Goal: Task Accomplishment & Management: Complete application form

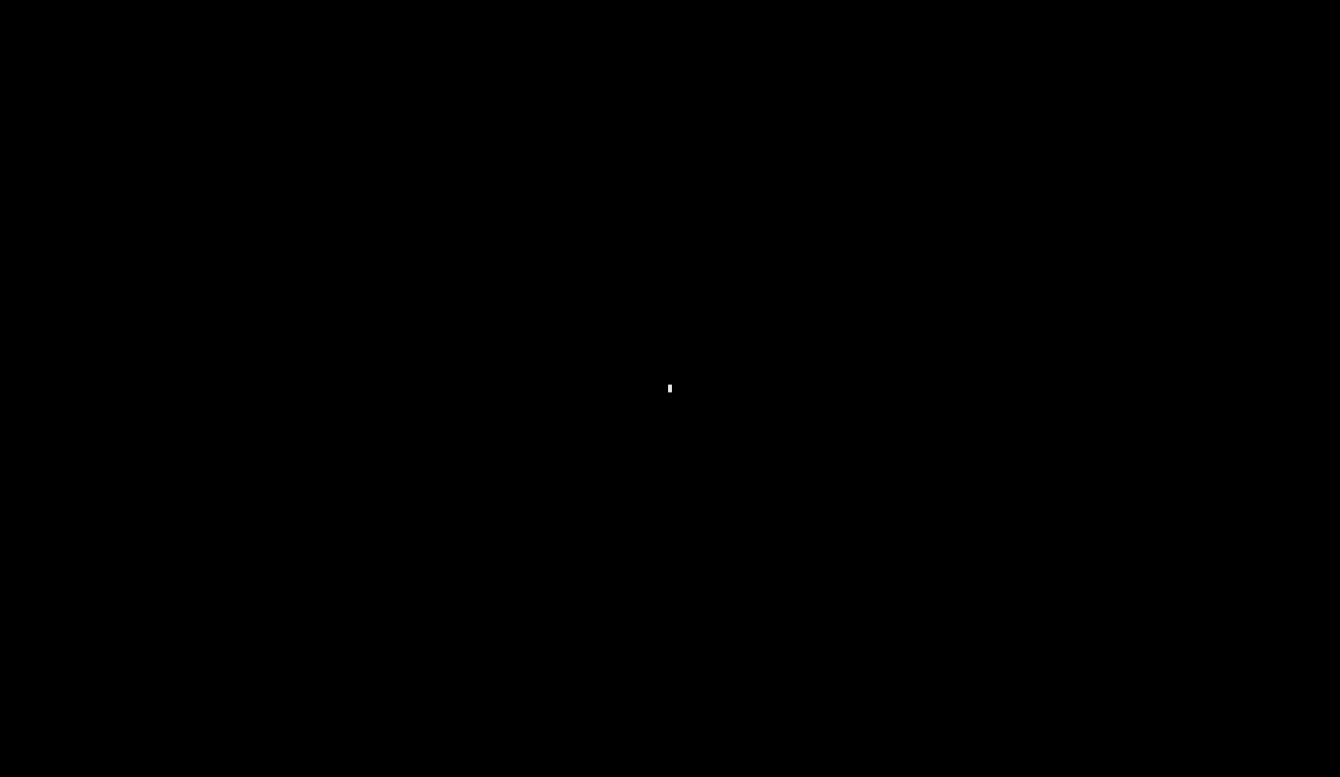
scroll to position [719, 0]
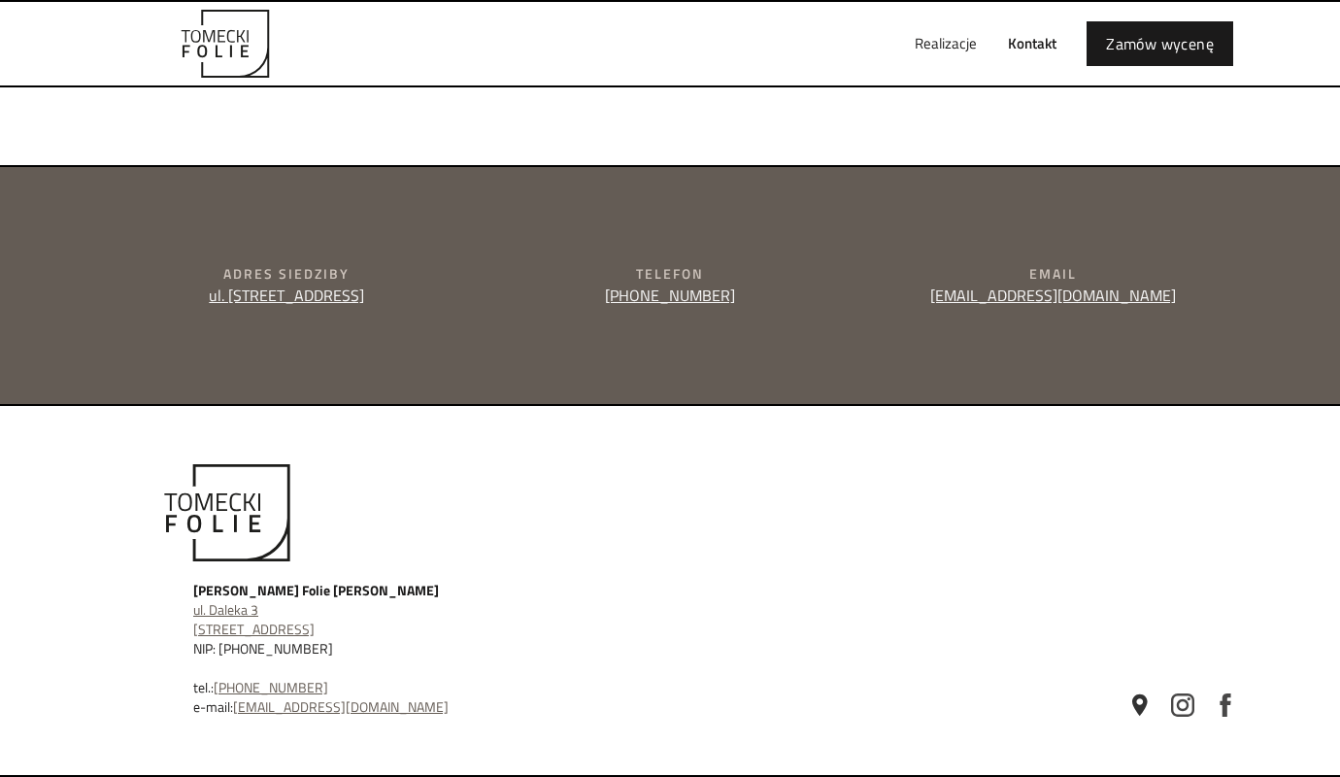
type input "e"
type textarea "e"
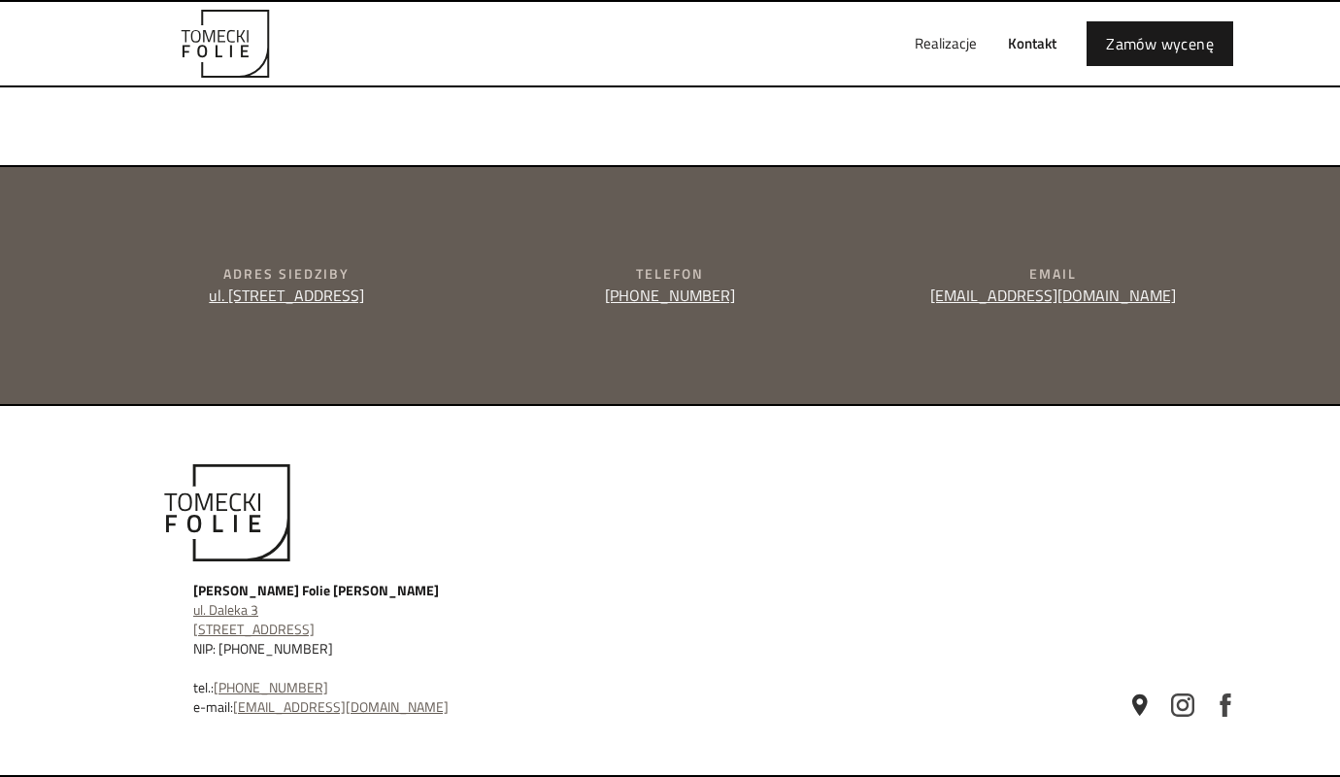
type input "[PERSON_NAME]"
type input "[PERSON_NAME][EMAIL_ADDRESS][DOMAIN_NAME]"
type input "510145189"
type textarea "Dzień dobry, mogę zwiększyć sprzedaż Państwa konta na Allegro. Zajmuję się skal…"
click at [842, 21] on div "Realizacje Kontakt Zamów wycenę" at bounding box center [670, 44] width 1166 height 84
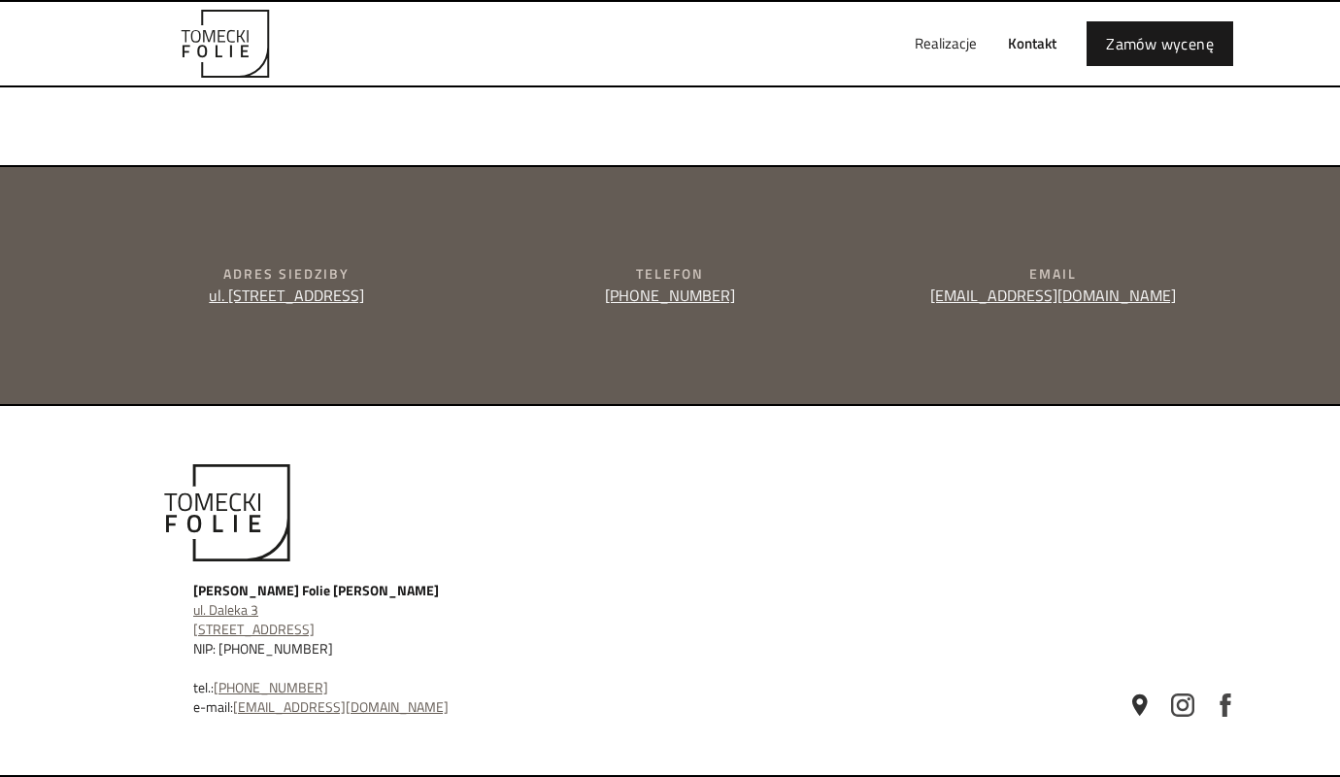
scroll to position [689, 0]
